Goal: Task Accomplishment & Management: Manage account settings

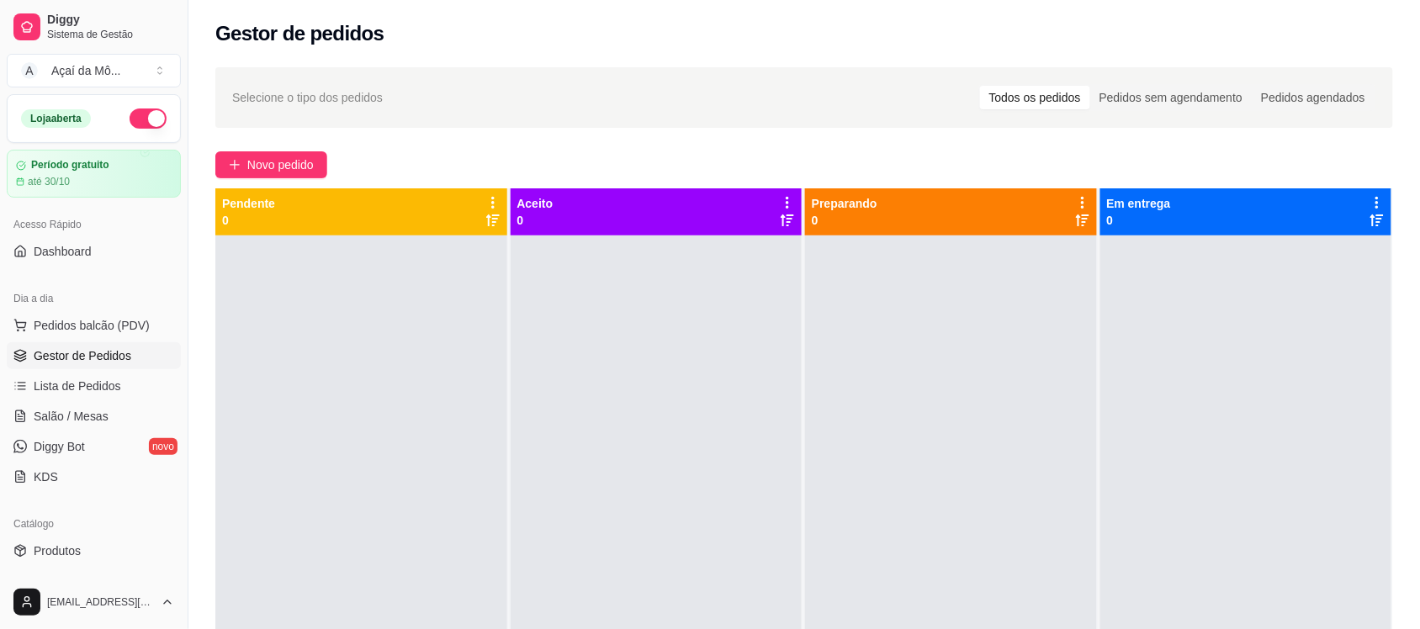
scroll to position [84, 0]
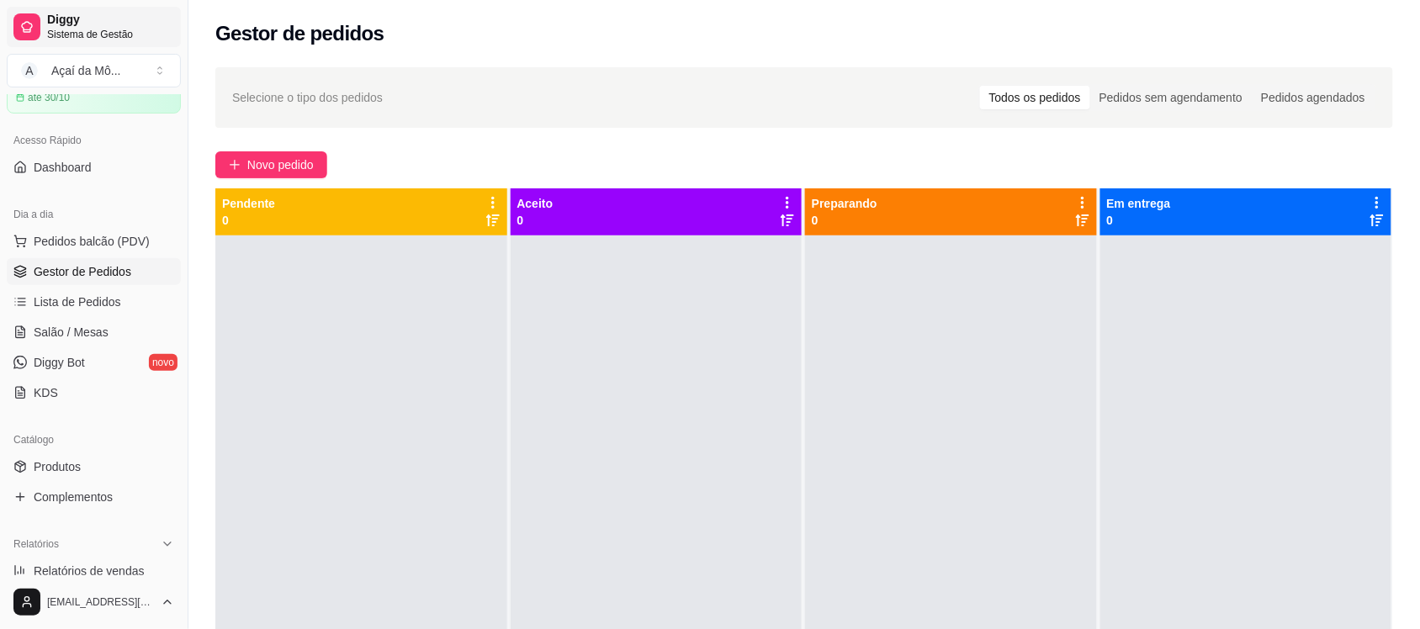
click at [127, 25] on span "Diggy" at bounding box center [110, 20] width 127 height 15
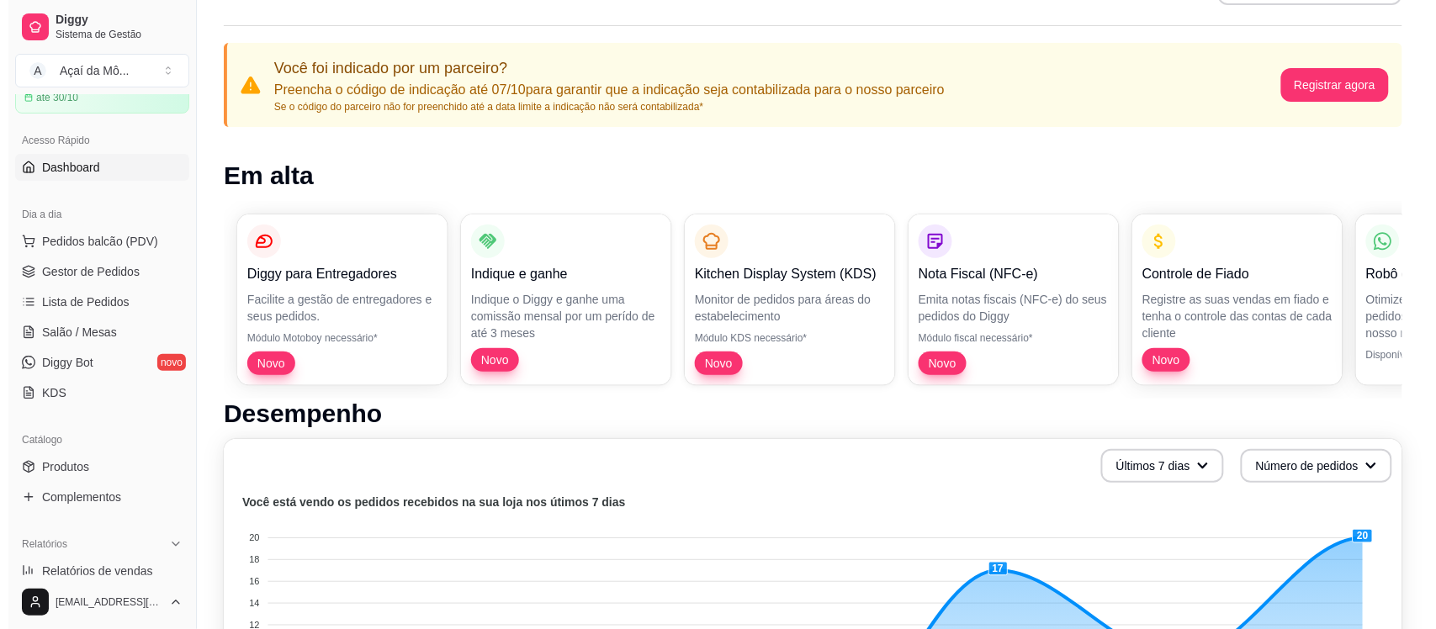
scroll to position [562, 0]
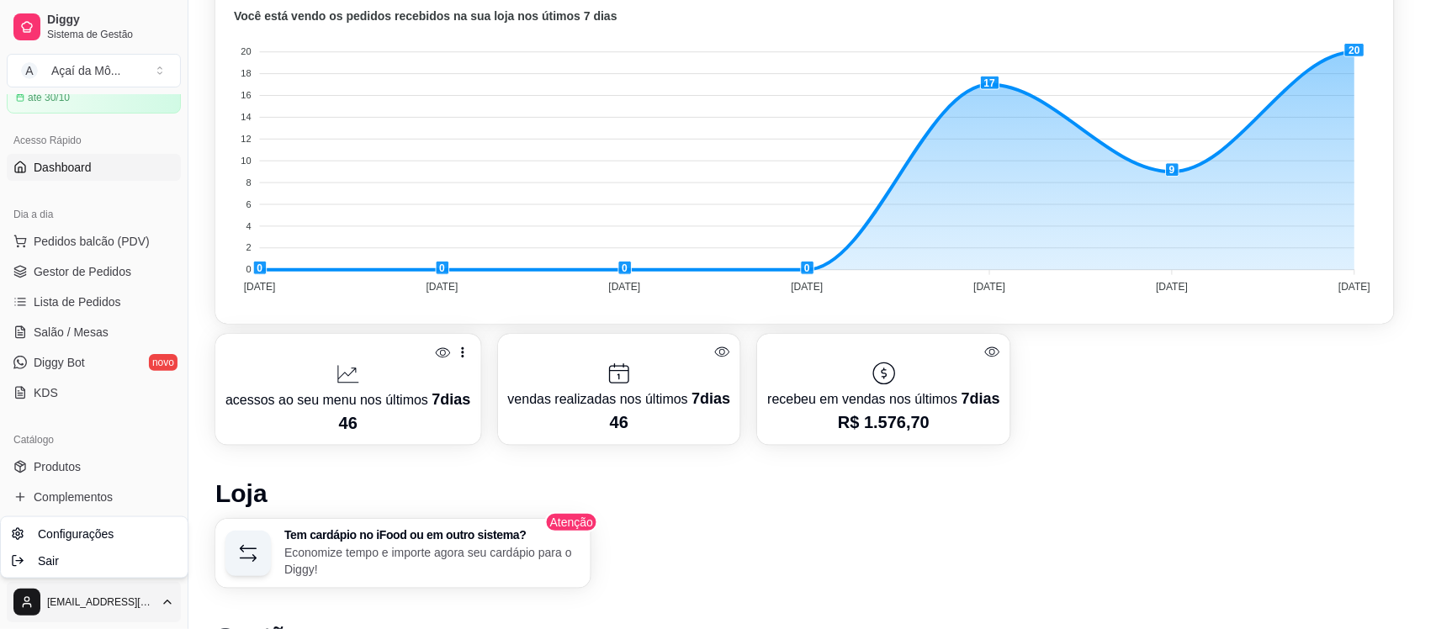
click at [110, 527] on span "Configurações" at bounding box center [76, 534] width 76 height 17
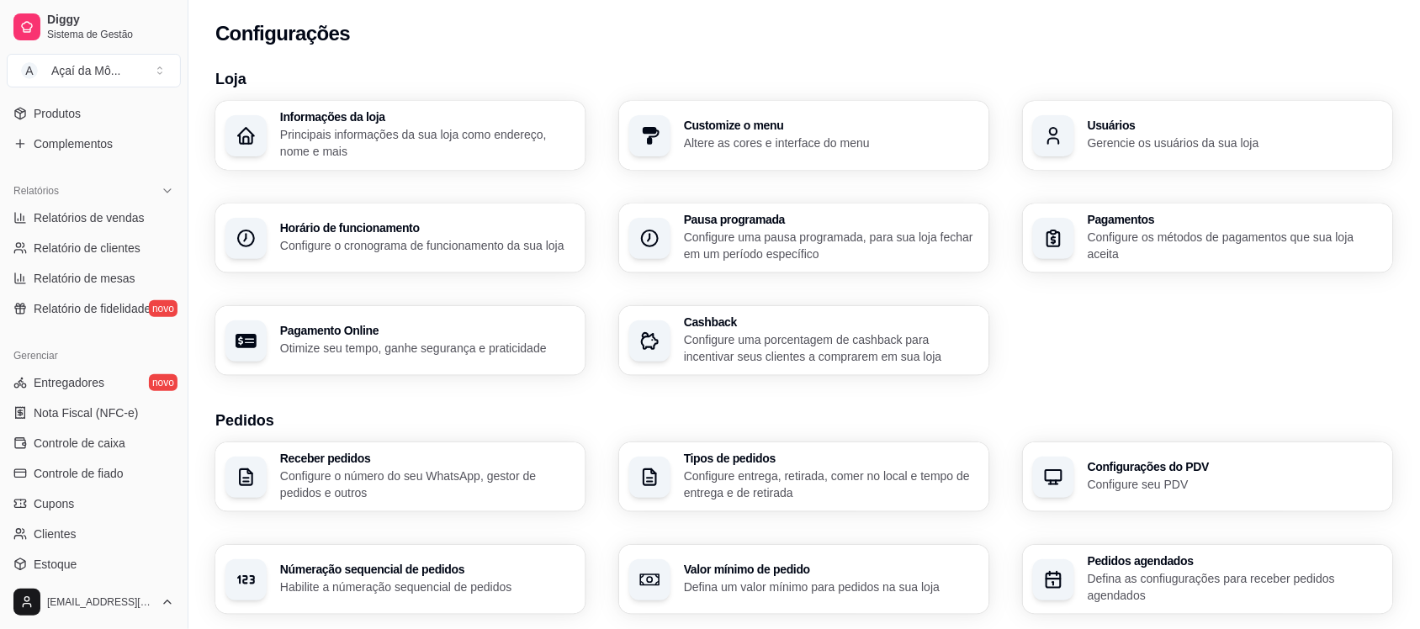
scroll to position [580, 0]
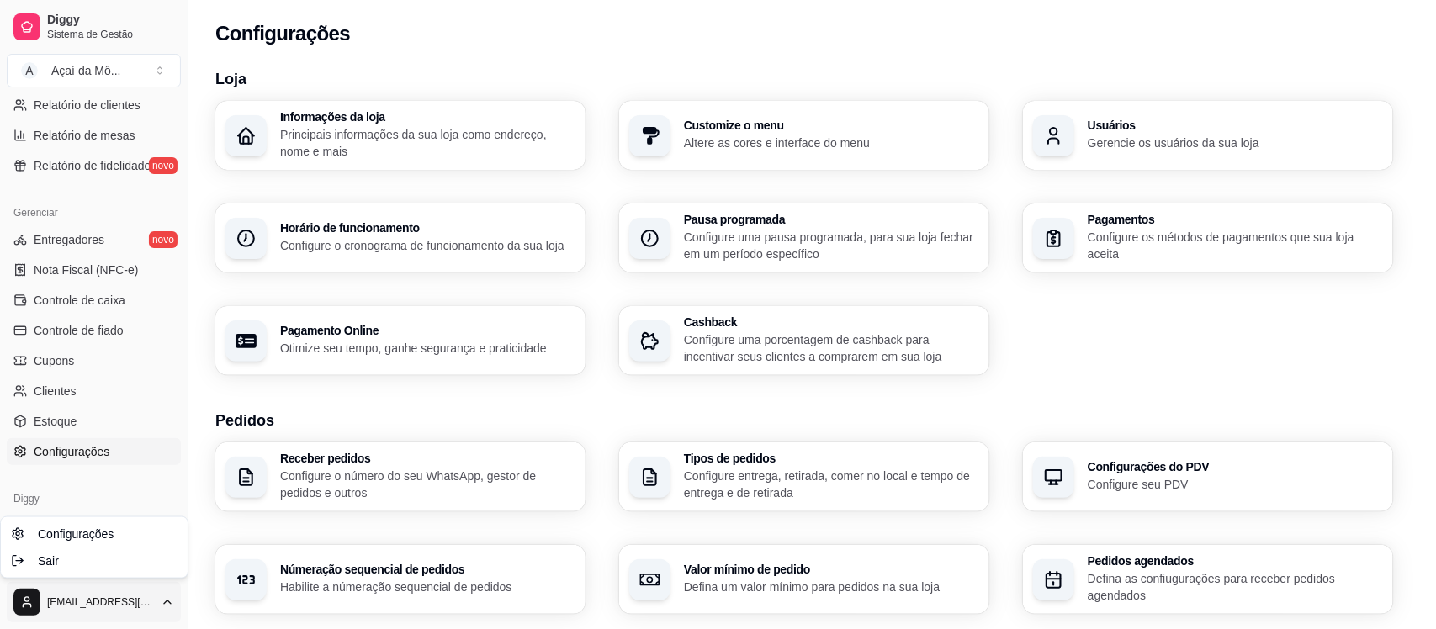
click at [23, 603] on html "Diggy Sistema de Gestão A Açaí da Mô ... Loja aberta Período gratuito até 30/10…" at bounding box center [718, 314] width 1436 height 629
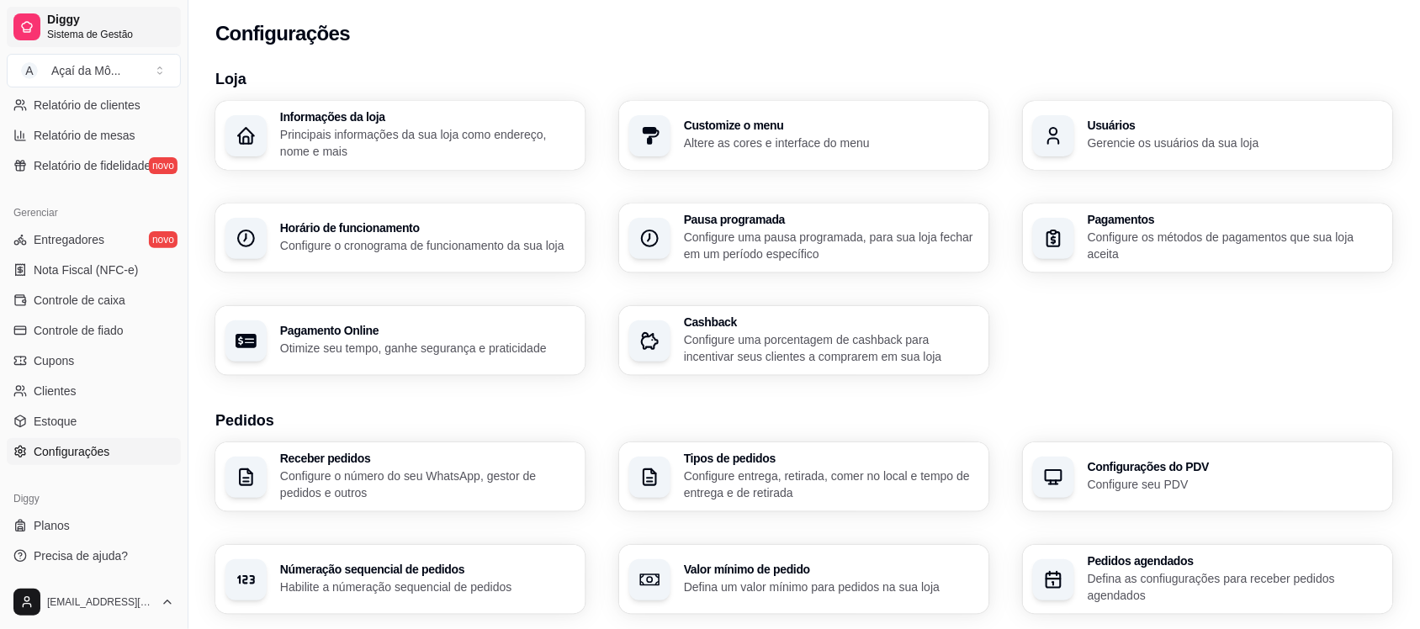
click at [30, 30] on icon at bounding box center [27, 27] width 10 height 10
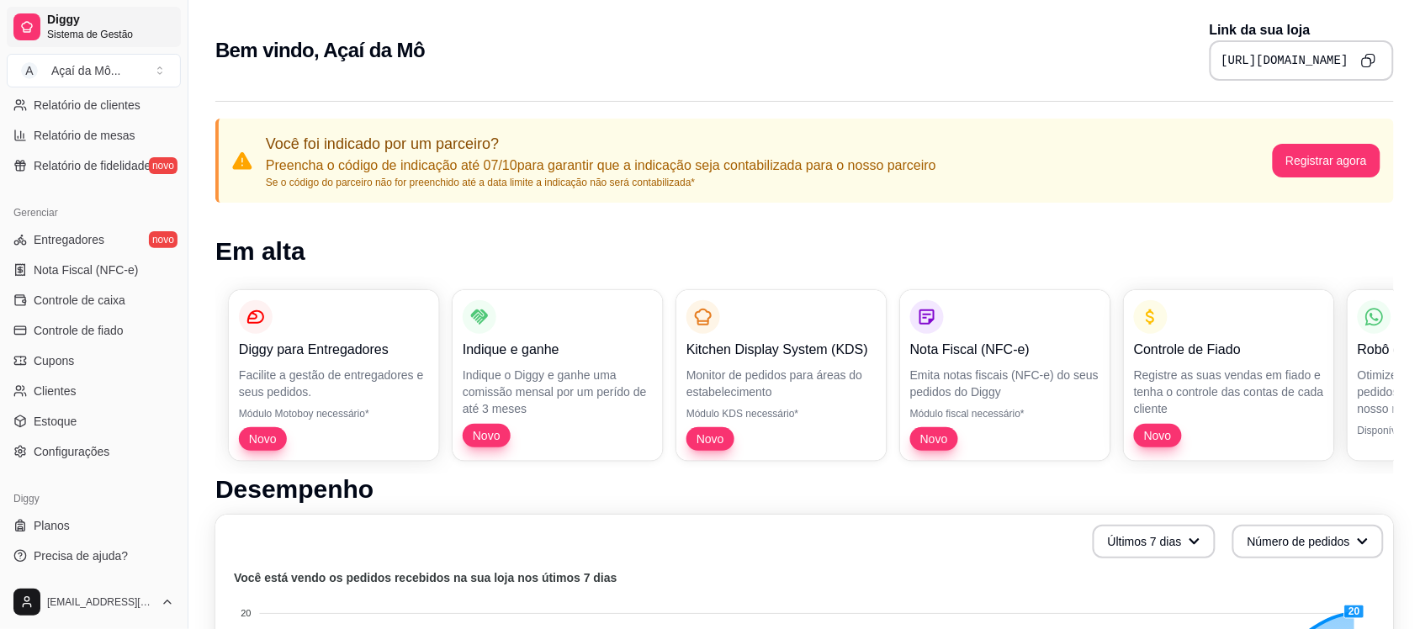
click at [30, 30] on icon at bounding box center [27, 27] width 10 height 10
click at [59, 438] on link "Configurações" at bounding box center [94, 451] width 174 height 27
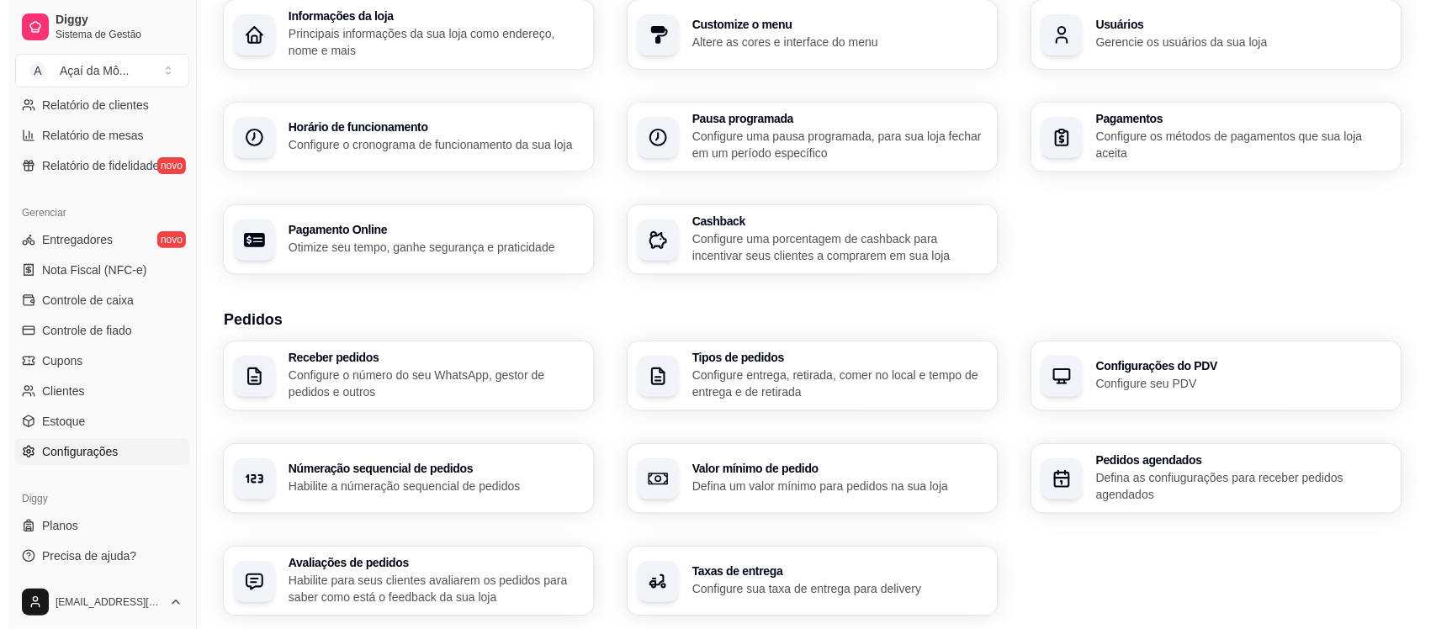
scroll to position [103, 0]
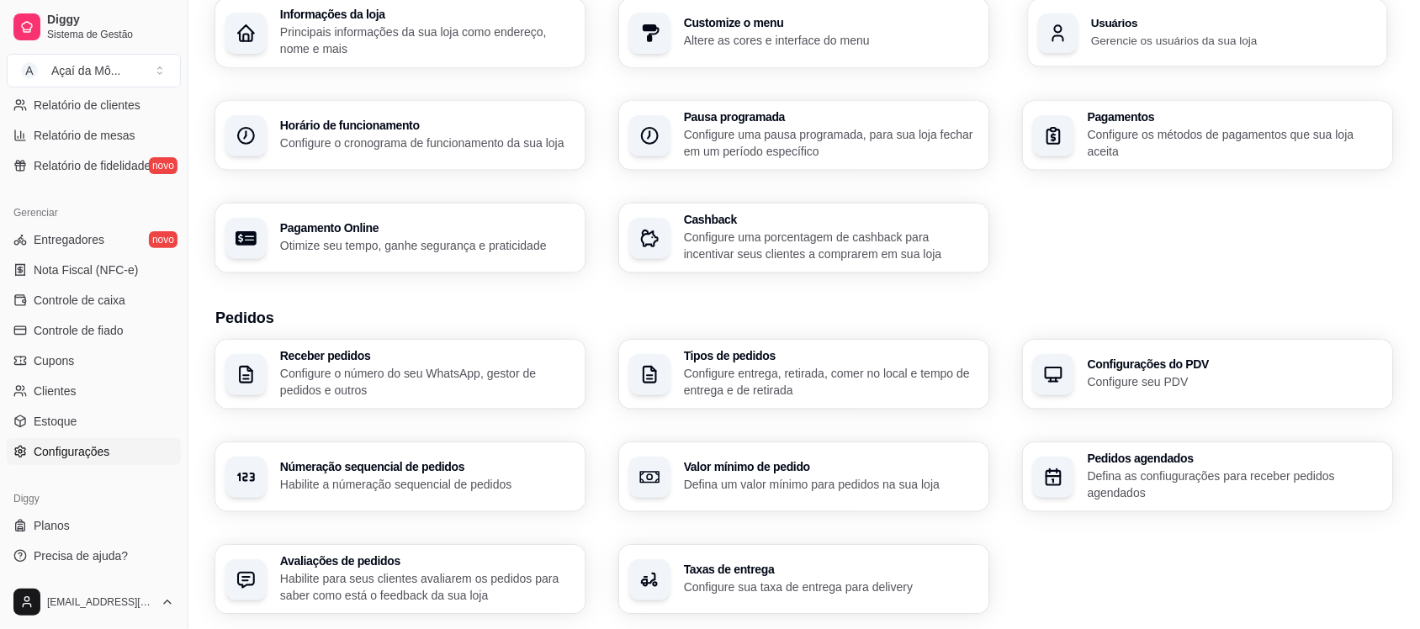
click at [1199, 34] on p "Gerencie os usuários da sua loja" at bounding box center [1234, 40] width 286 height 16
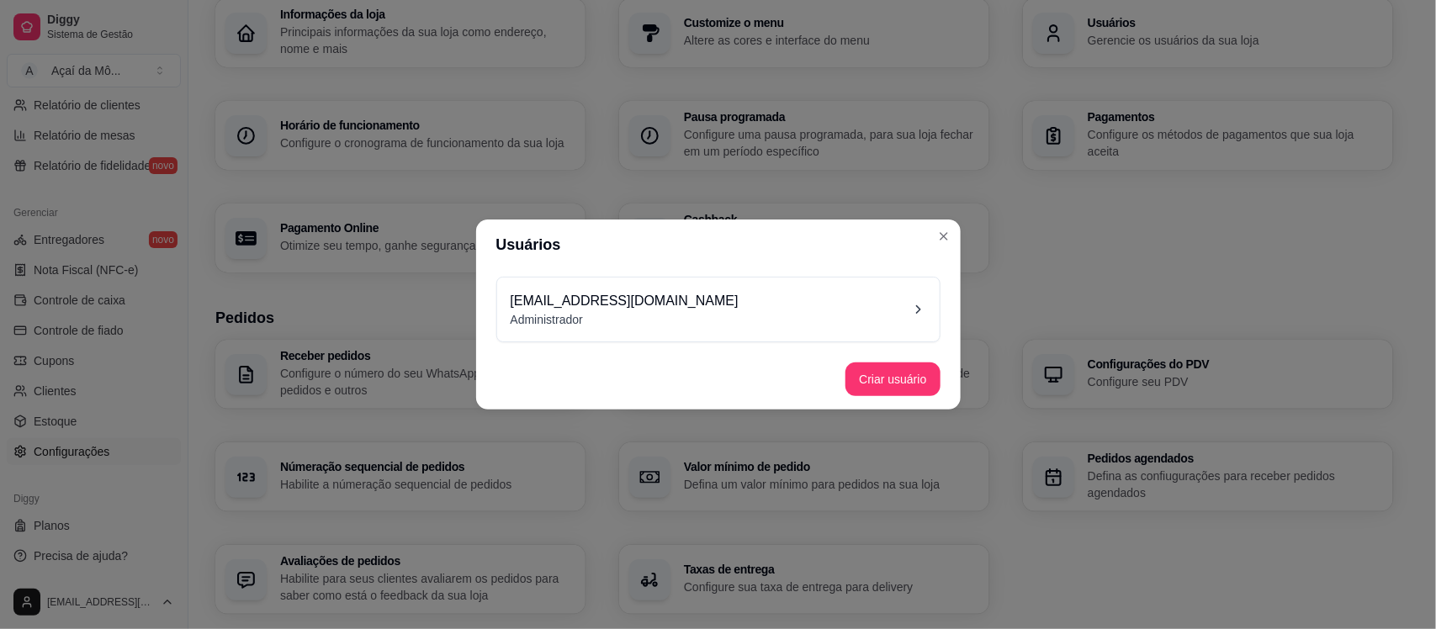
click at [758, 316] on div "[EMAIL_ADDRESS][DOMAIN_NAME] Administrador" at bounding box center [718, 309] width 415 height 37
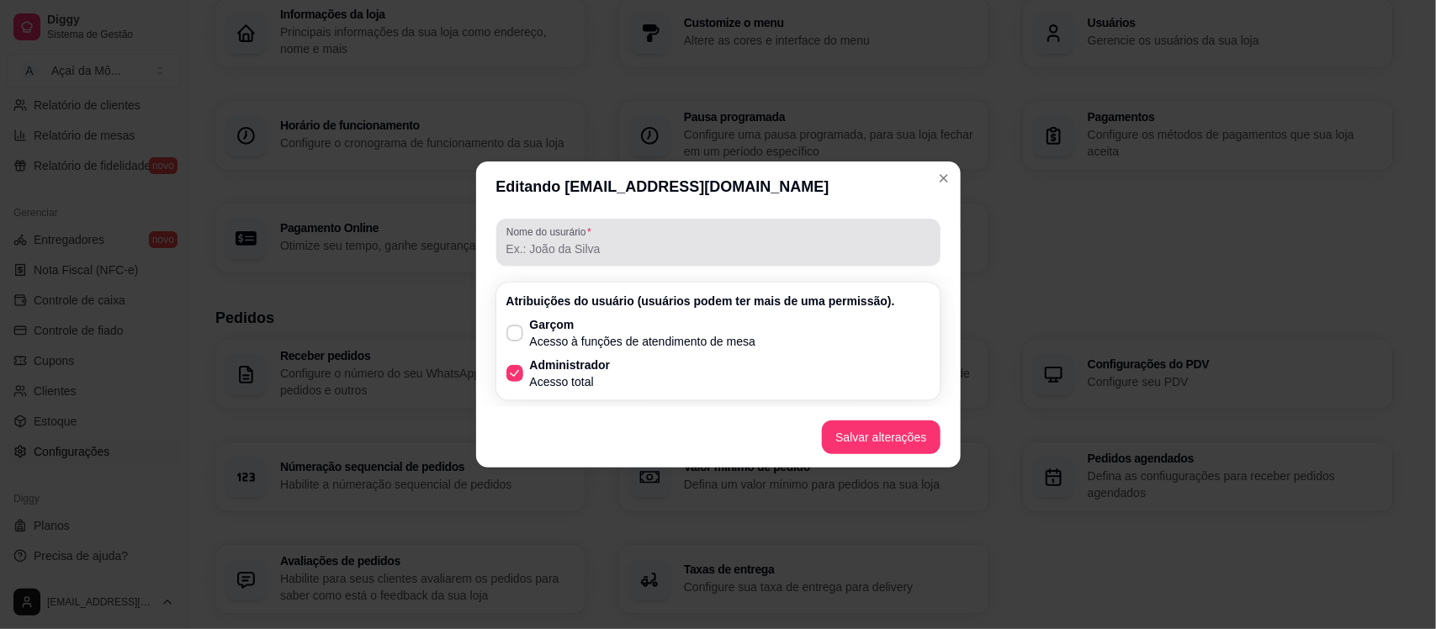
click at [598, 235] on div at bounding box center [718, 242] width 424 height 34
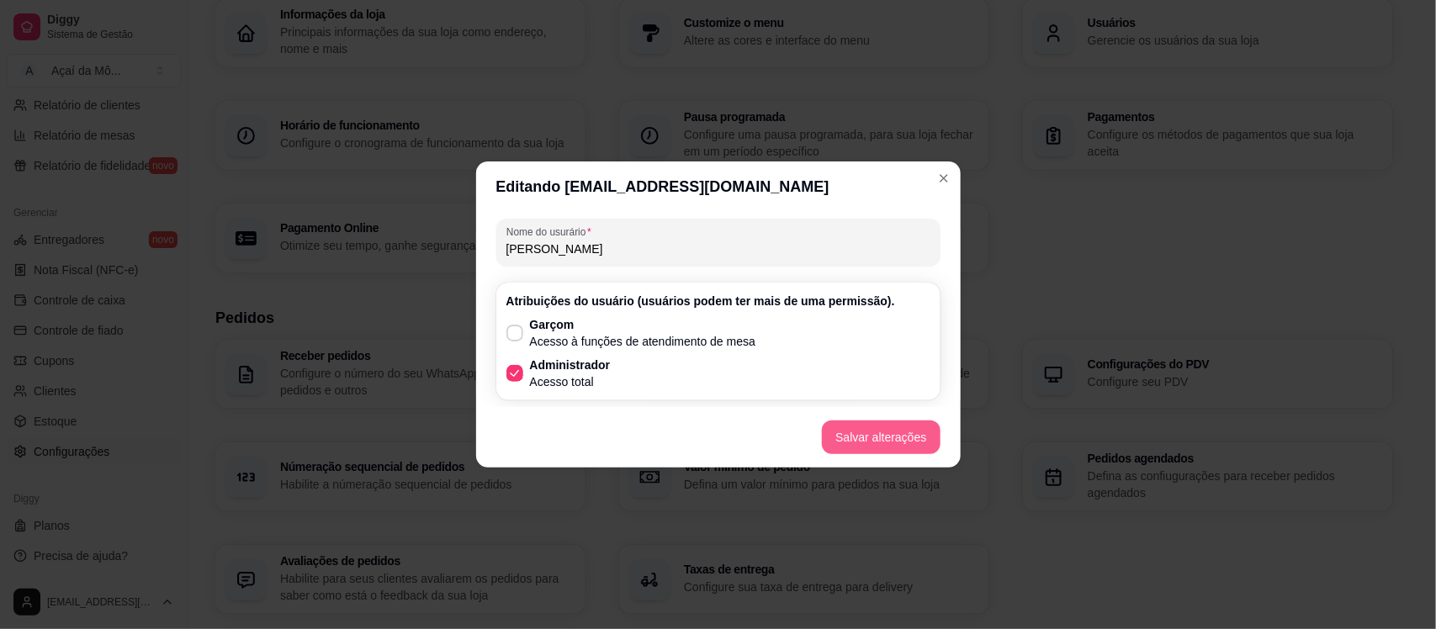
type input "[PERSON_NAME]"
click at [881, 444] on button "Salvar alterações" at bounding box center [880, 437] width 114 height 33
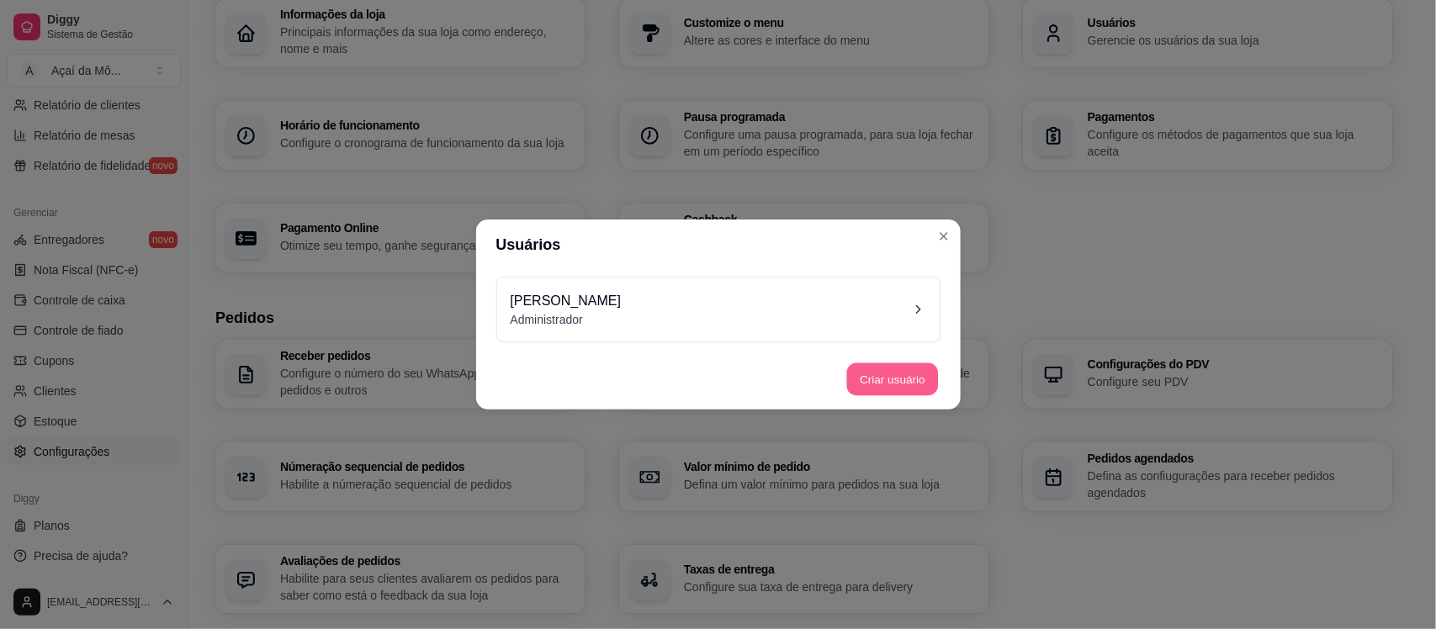
click at [877, 379] on button "Criar usuário" at bounding box center [893, 379] width 92 height 33
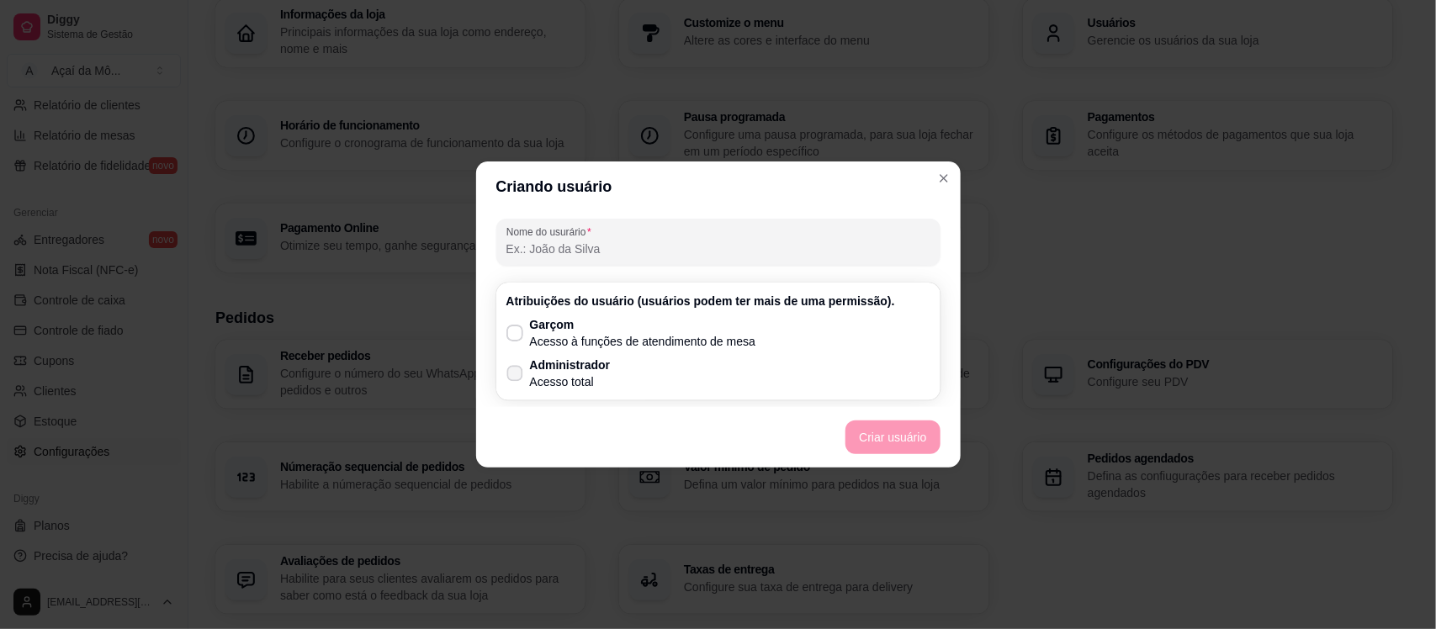
click at [557, 363] on p "Administrador" at bounding box center [570, 365] width 81 height 17
click at [516, 377] on input "Administrador Acesso total" at bounding box center [510, 382] width 11 height 11
checkbox input "true"
click at [551, 346] on p "Acesso à funções de atendimento de mesa" at bounding box center [643, 341] width 226 height 17
click at [516, 346] on input "Garçom Acesso à funções de atendimento de mesa" at bounding box center [510, 341] width 11 height 11
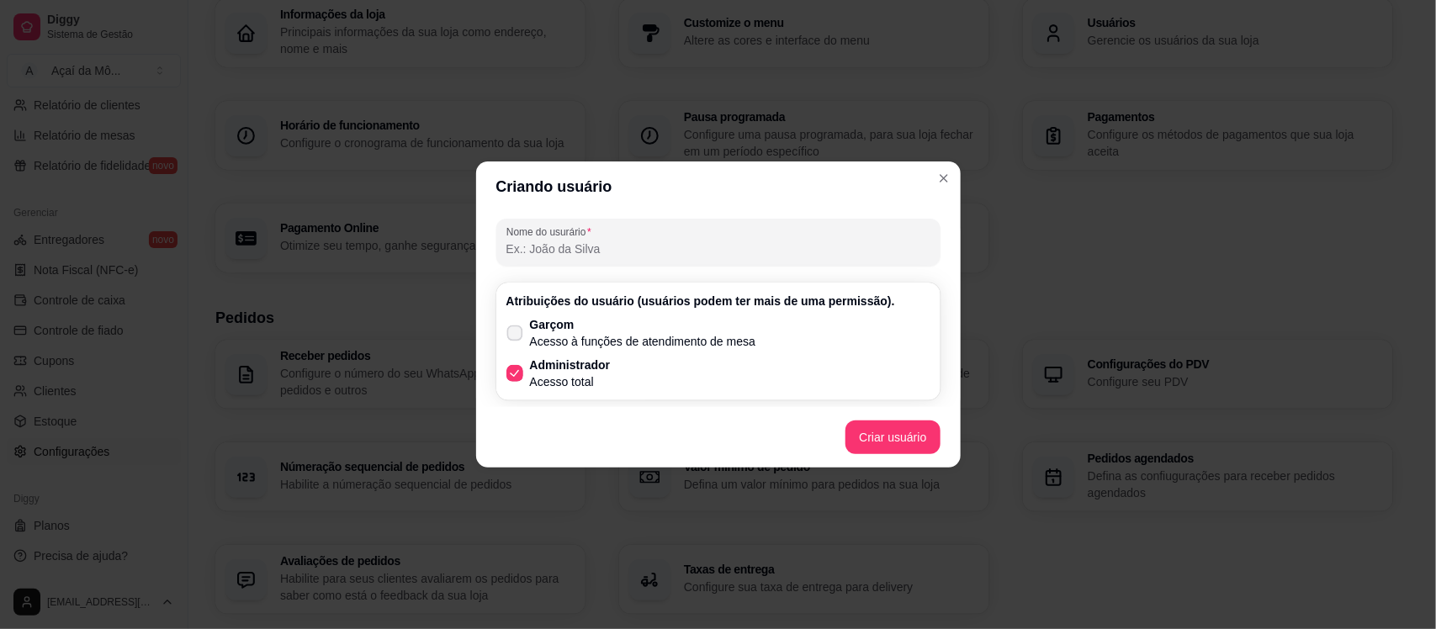
checkbox input "true"
click at [553, 377] on p "Acesso total" at bounding box center [570, 381] width 81 height 17
click at [516, 377] on input "Administrador Acesso total" at bounding box center [510, 382] width 11 height 11
checkbox input "false"
click at [551, 250] on input "Nome do usurário" at bounding box center [718, 249] width 424 height 17
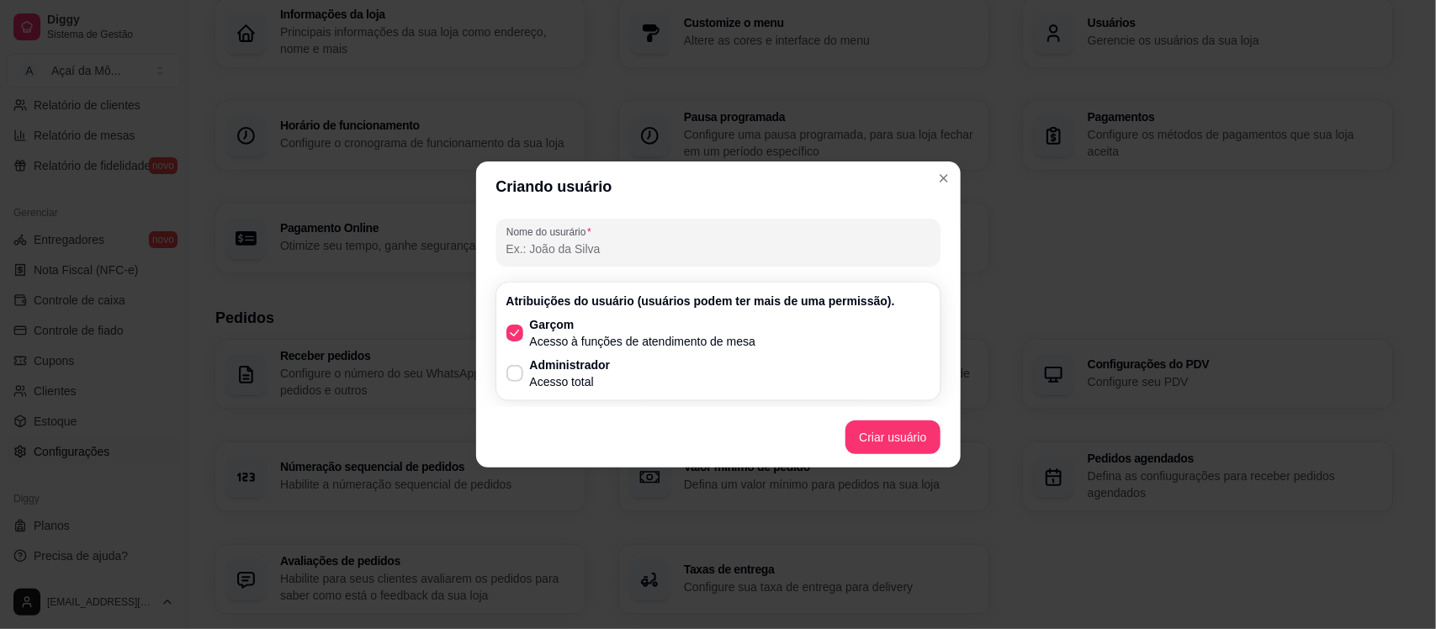
click at [551, 250] on input "Nome do usurário" at bounding box center [718, 249] width 424 height 17
type input "F"
type input "P"
type input "Atendente frente"
